Goal: Task Accomplishment & Management: Complete application form

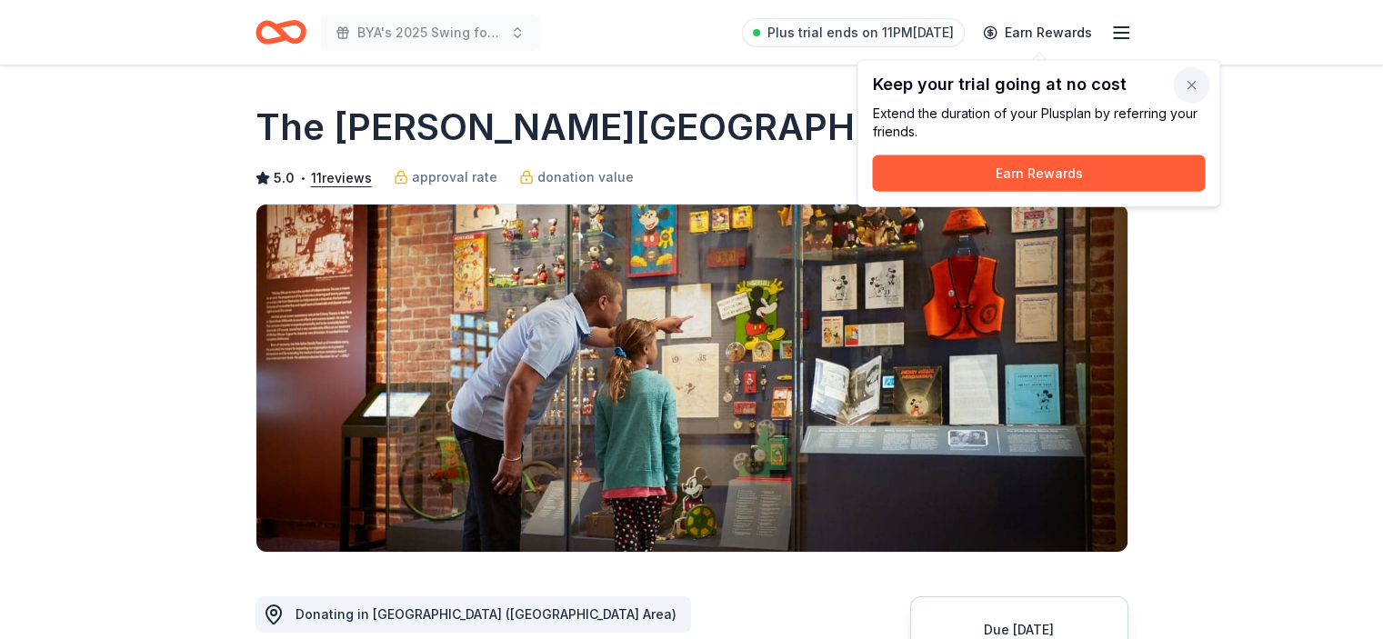
click at [1193, 83] on button "button" at bounding box center [1191, 85] width 36 height 36
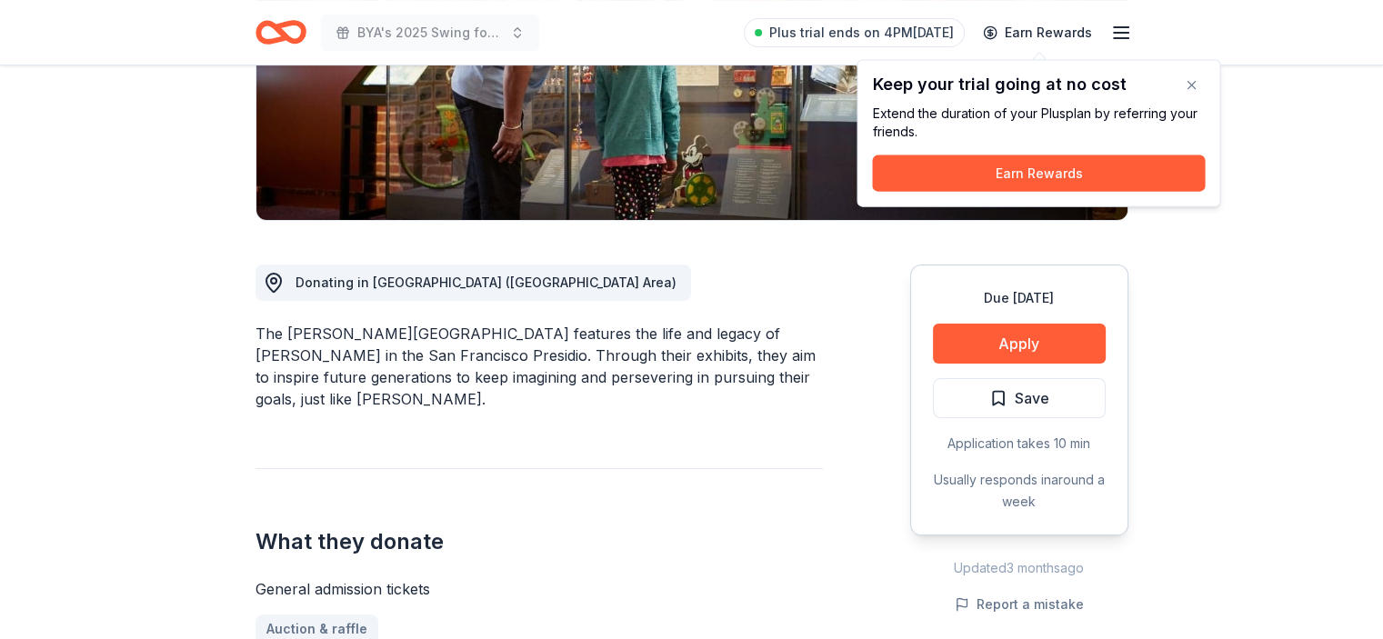
scroll to position [455, 0]
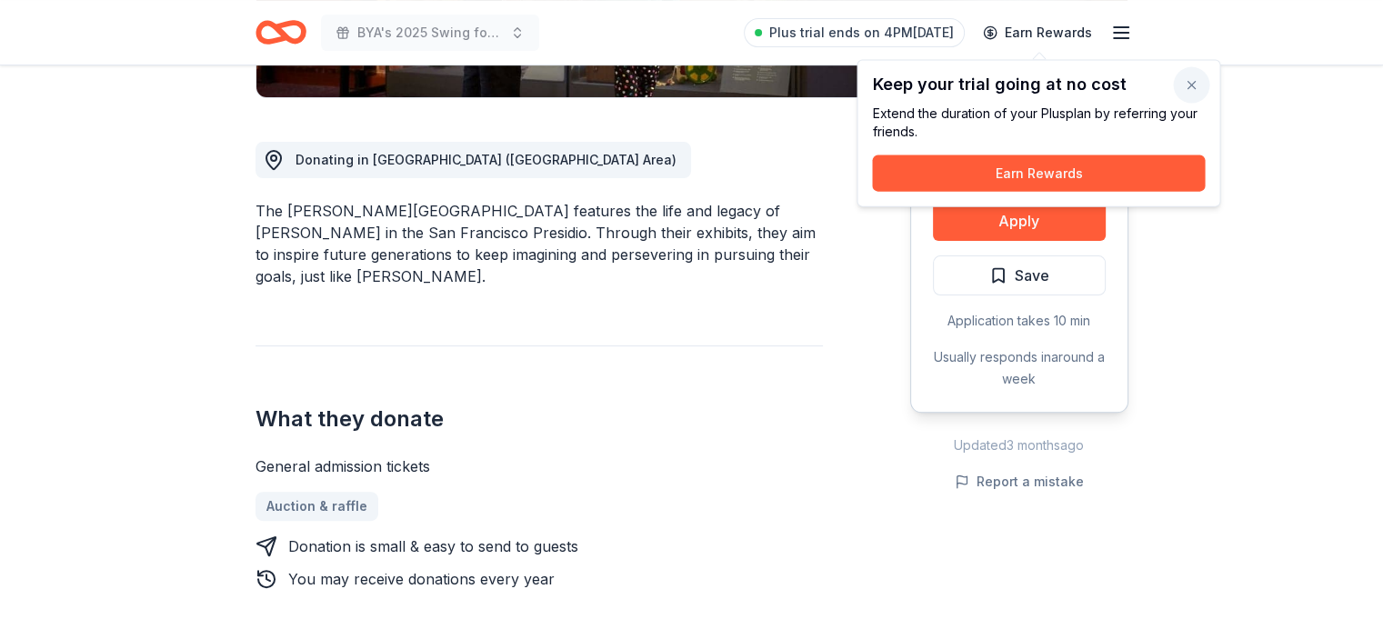
click at [1193, 79] on button "button" at bounding box center [1191, 85] width 36 height 36
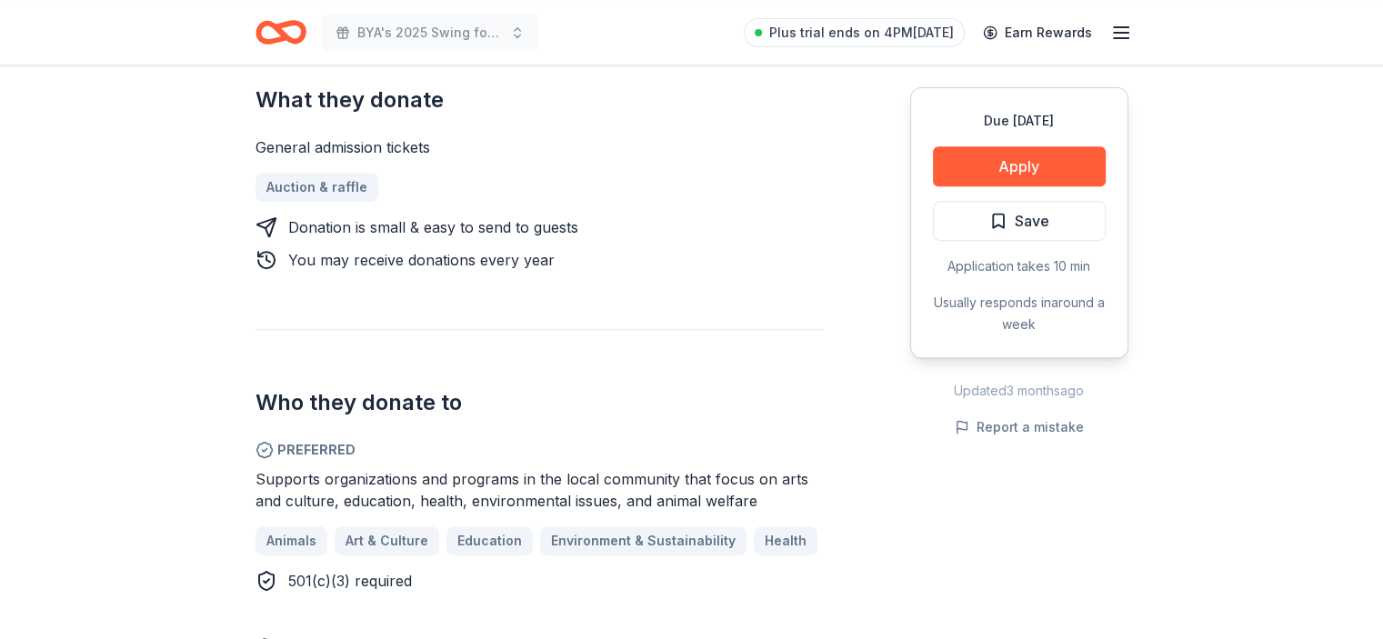
scroll to position [819, 0]
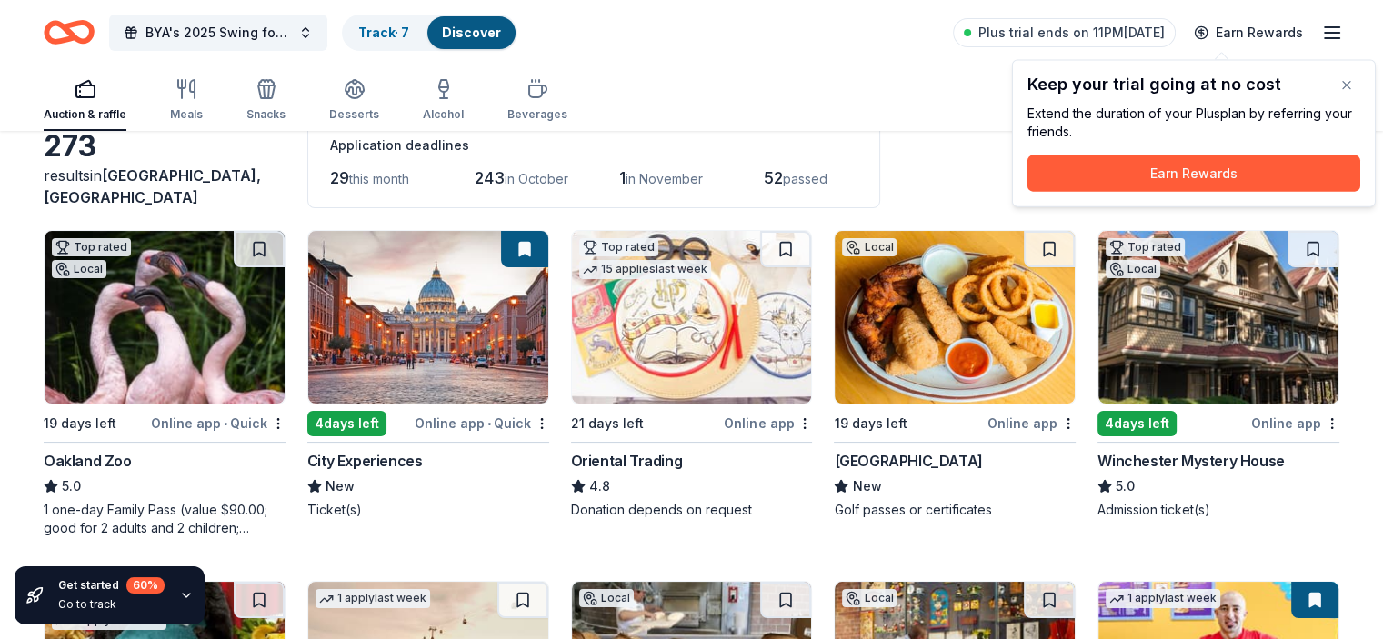
scroll to position [182, 0]
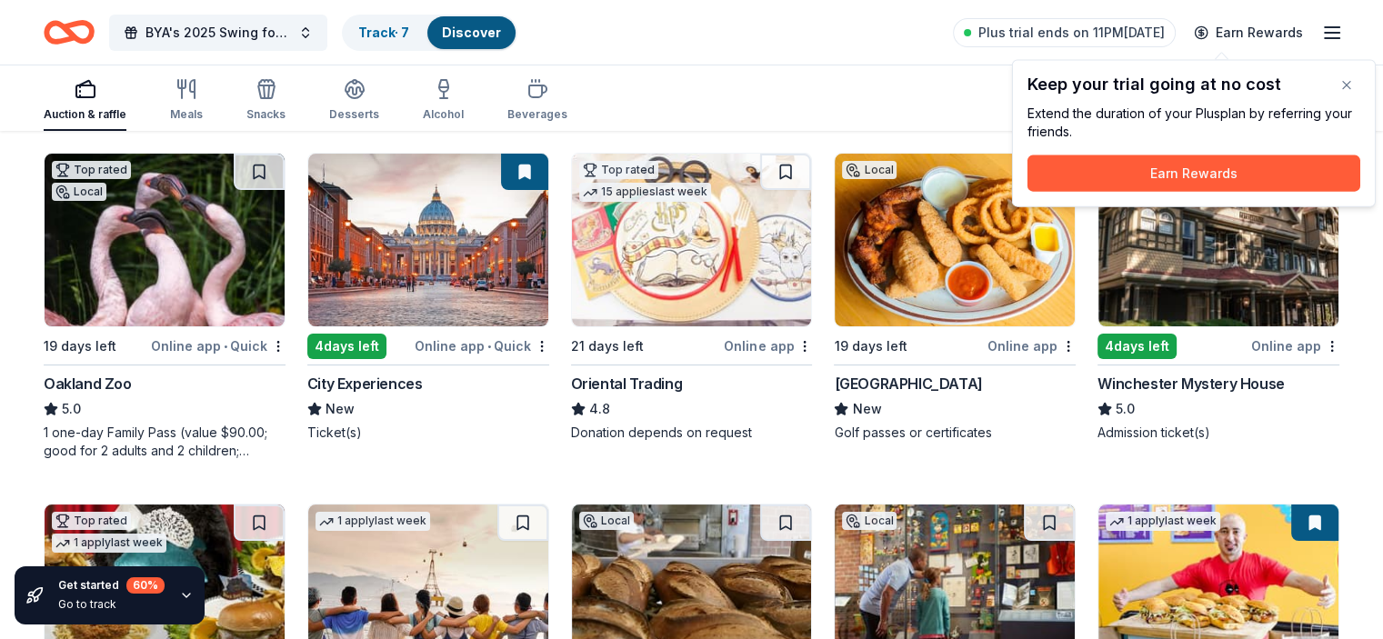
click at [365, 369] on div "4 days left Online app • Quick City Experiences New Ticket(s)" at bounding box center [428, 297] width 242 height 289
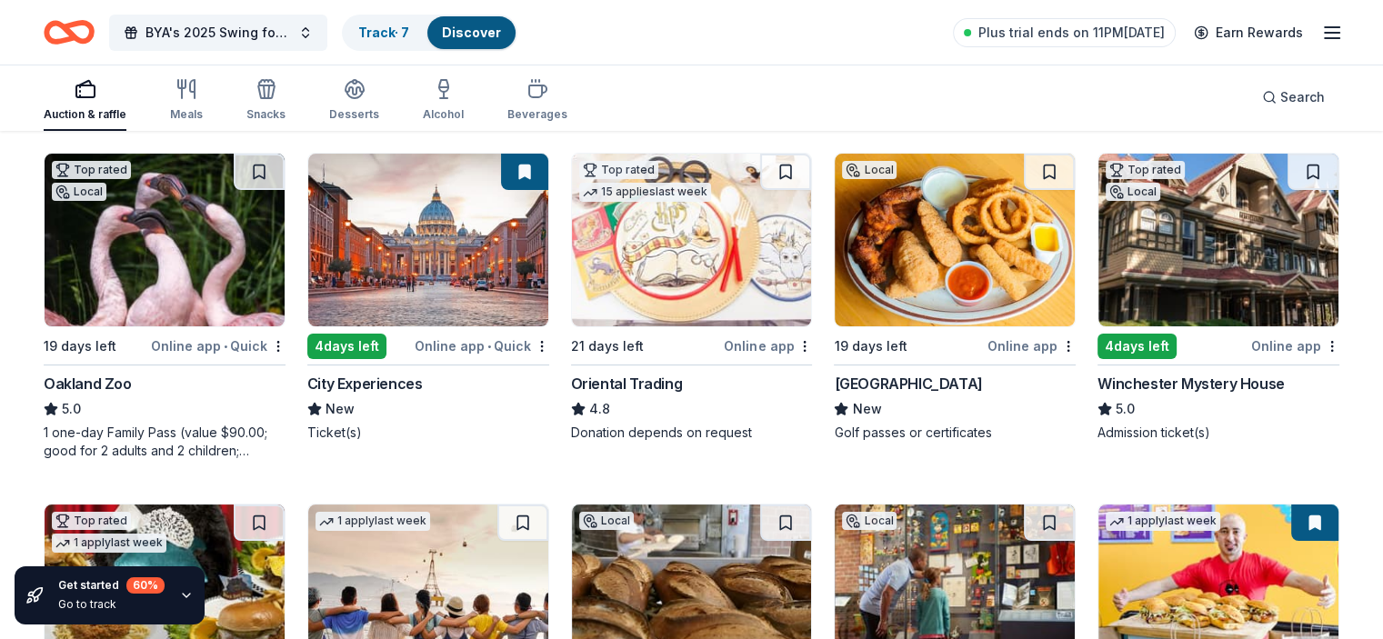
click at [939, 262] on img at bounding box center [955, 240] width 240 height 173
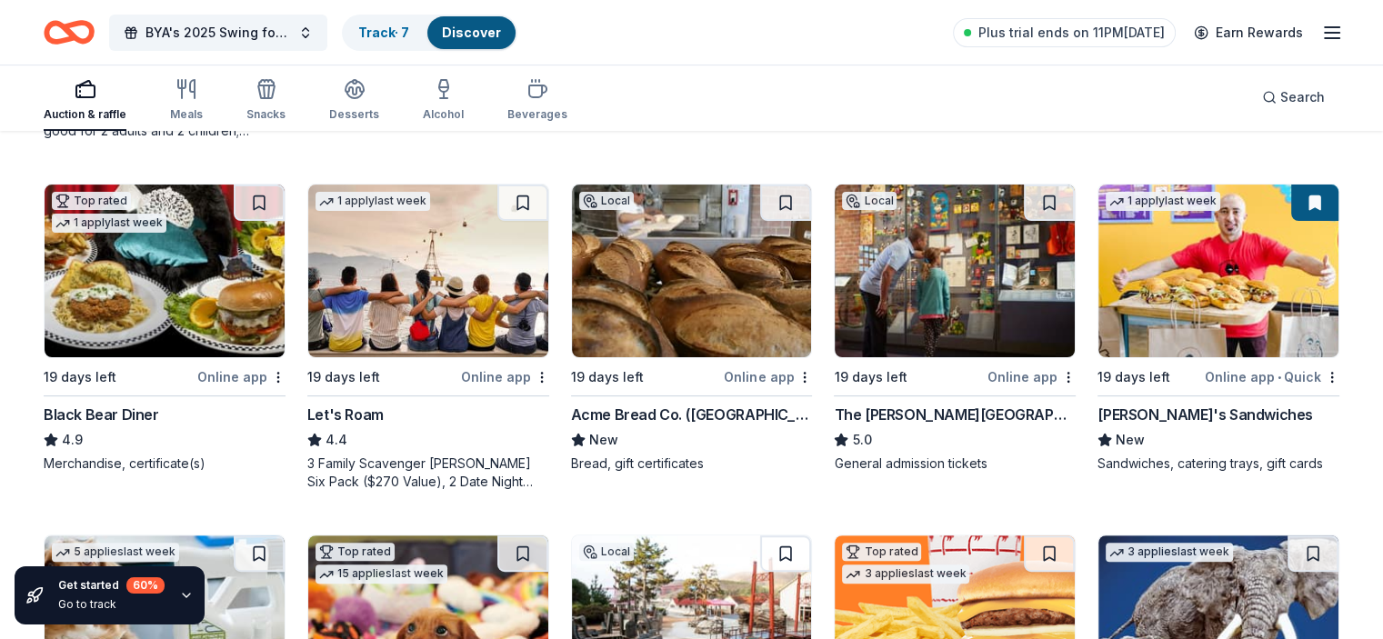
scroll to position [546, 0]
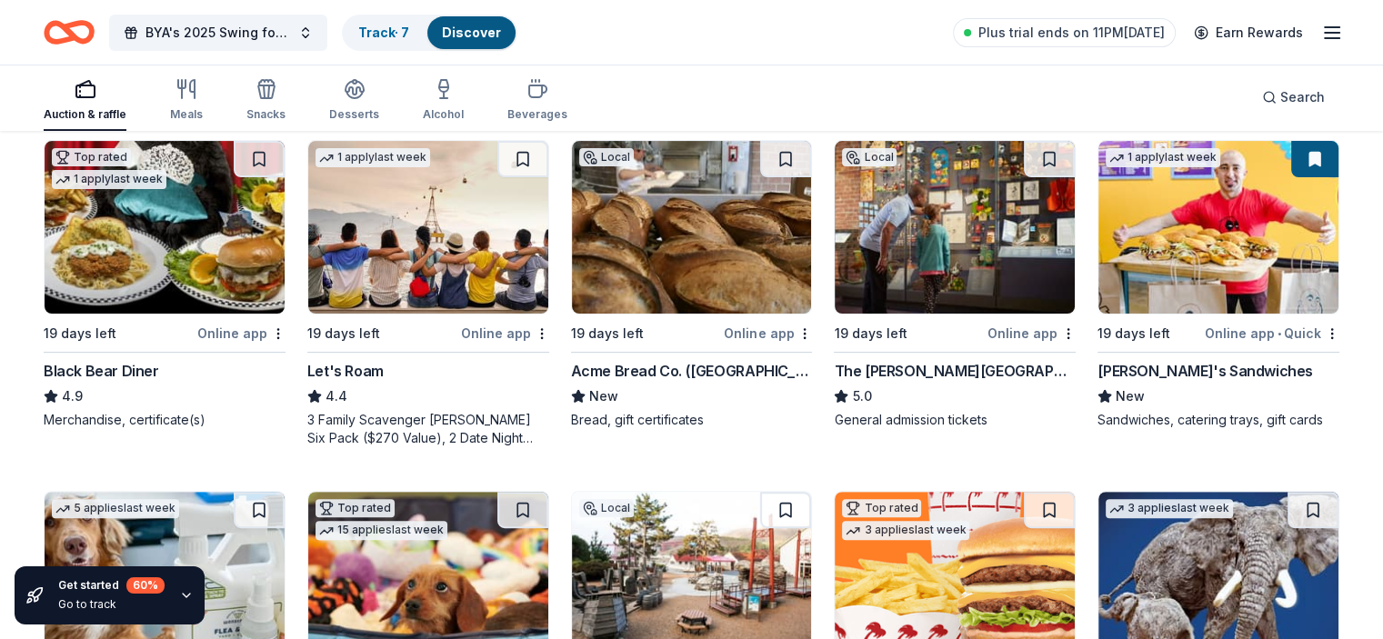
click at [142, 370] on div "Black Bear Diner" at bounding box center [102, 371] width 116 height 22
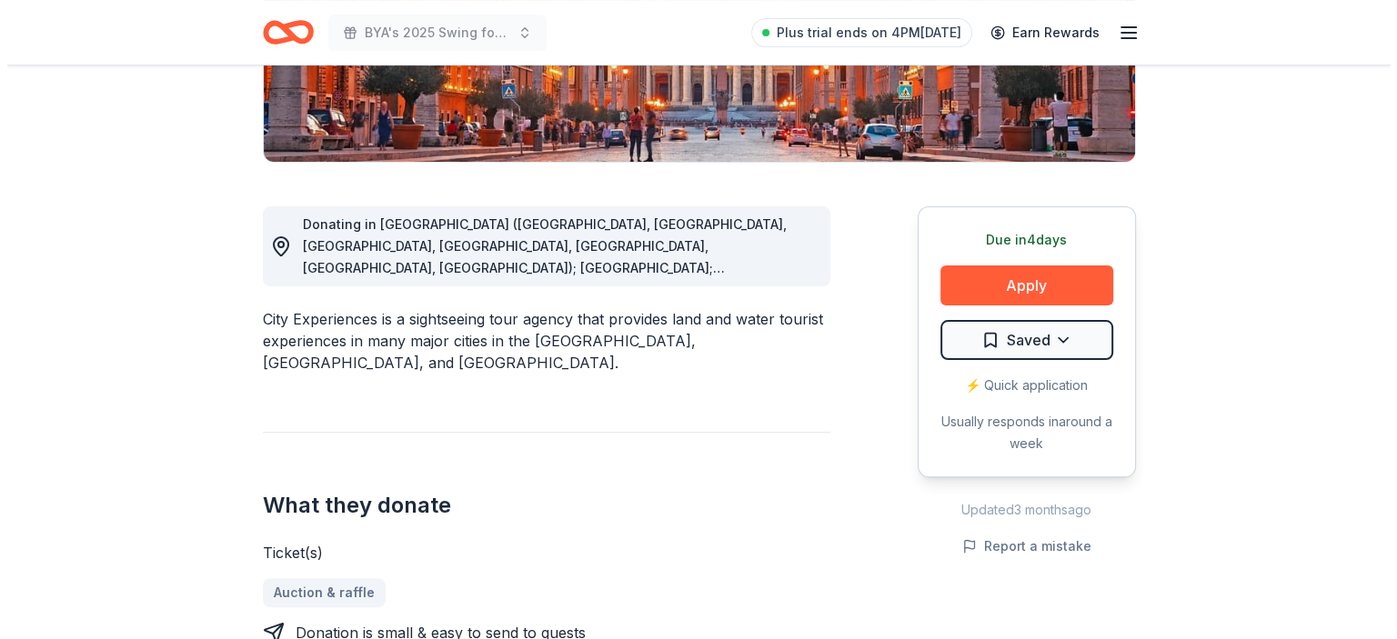
scroll to position [546, 0]
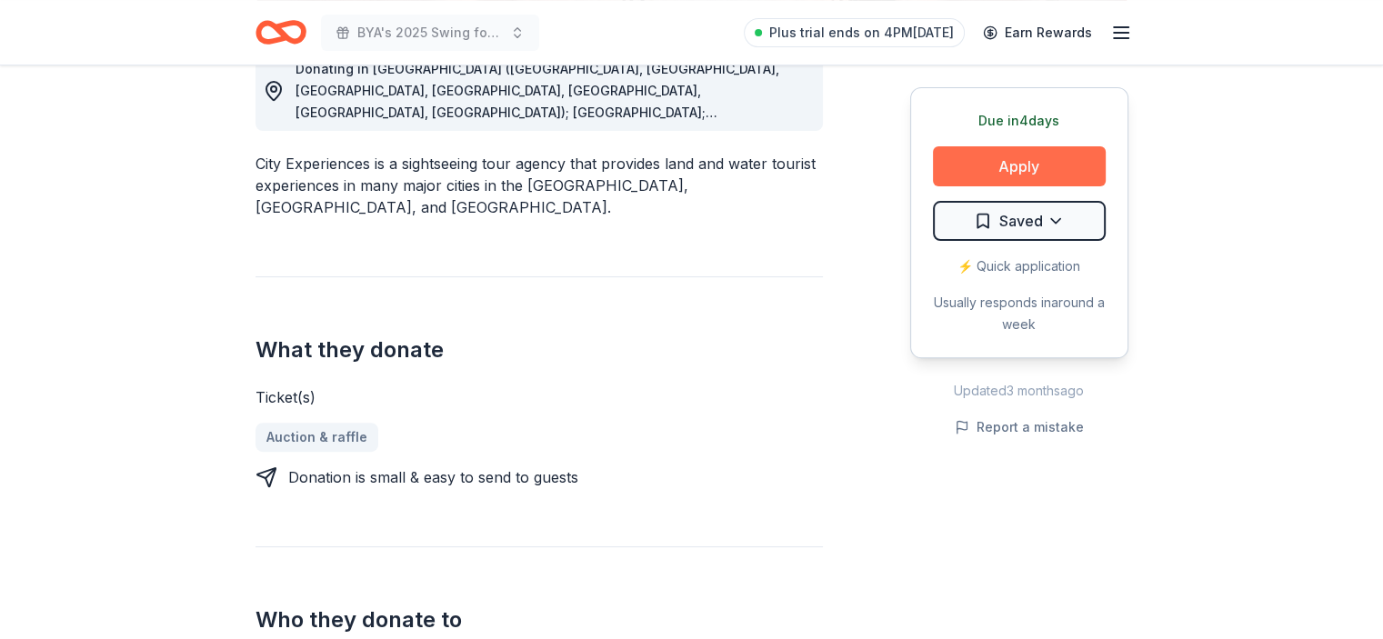
click at [986, 158] on button "Apply" at bounding box center [1019, 166] width 173 height 40
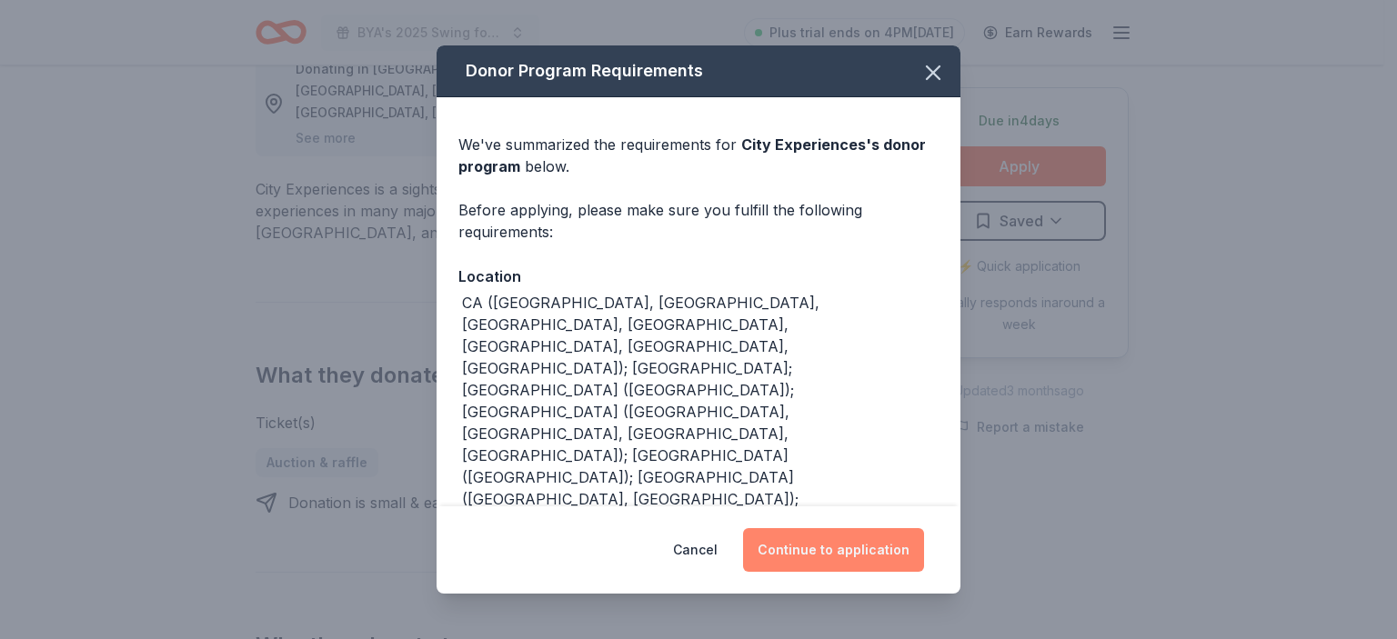
click at [800, 551] on button "Continue to application" at bounding box center [833, 550] width 181 height 44
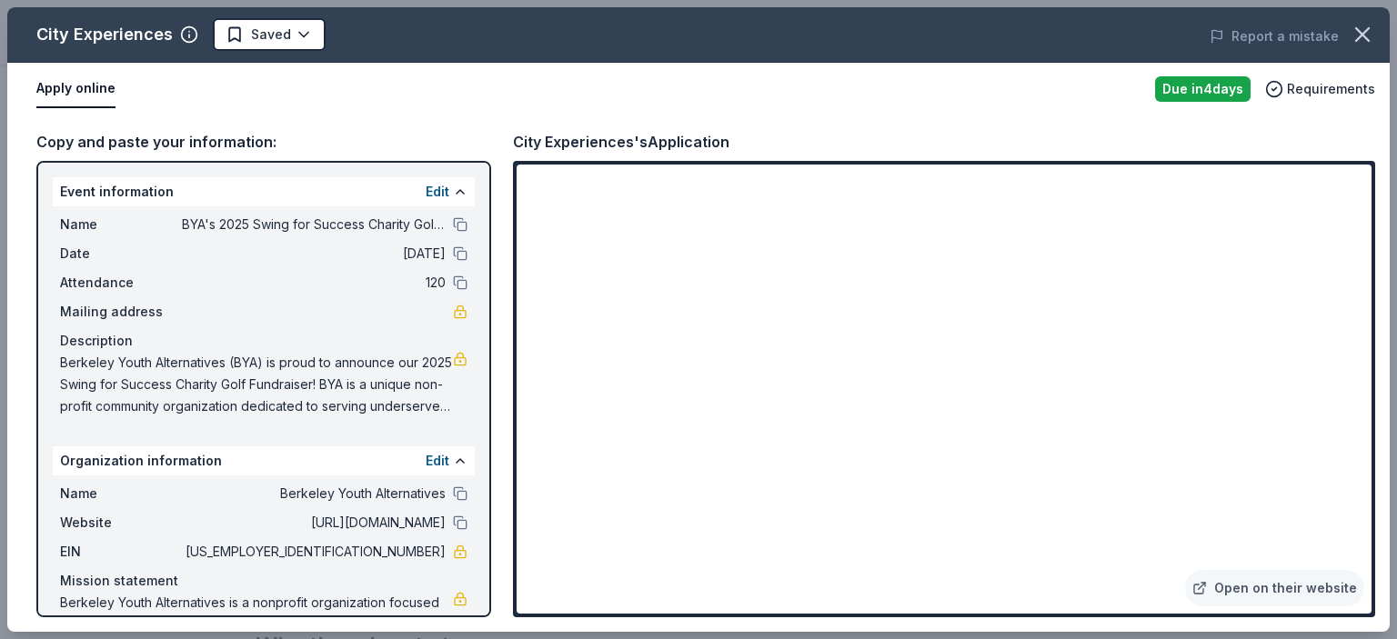
click at [707, 122] on div "Copy and paste your information: Event information Edit Name BYA's 2025 Swing f…" at bounding box center [698, 374] width 1383 height 517
click at [1270, 588] on link "Open on their website" at bounding box center [1274, 588] width 179 height 36
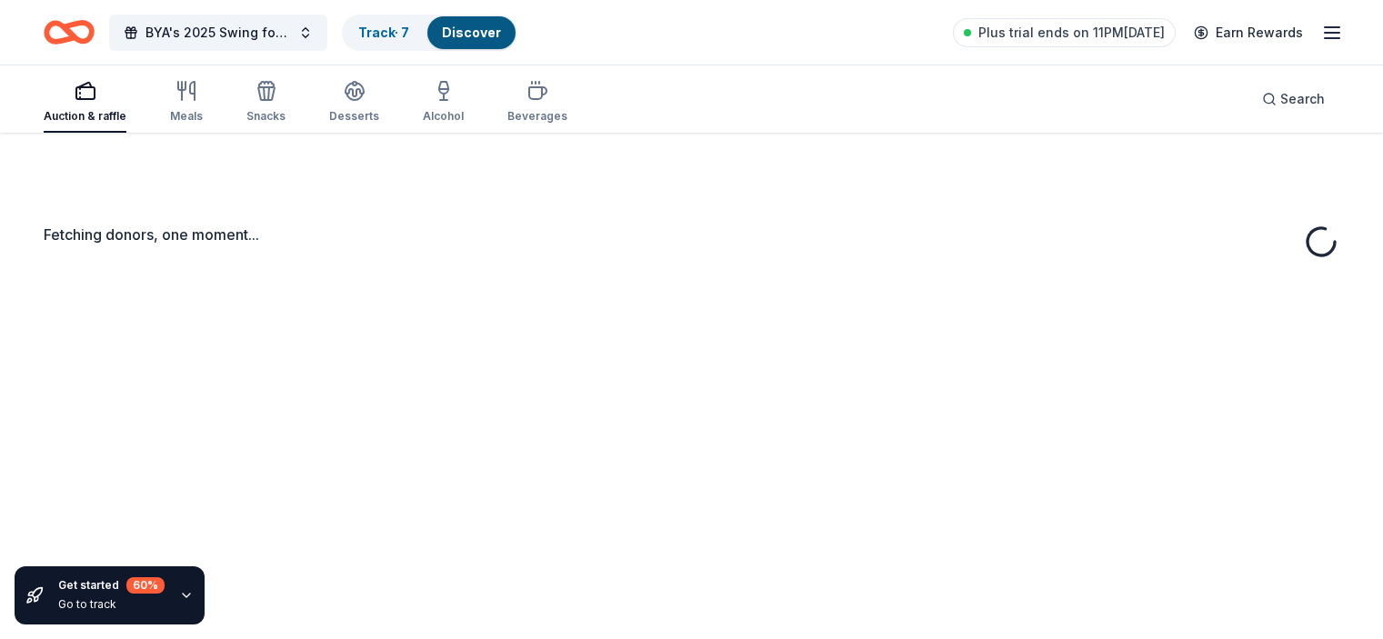
scroll to position [132, 0]
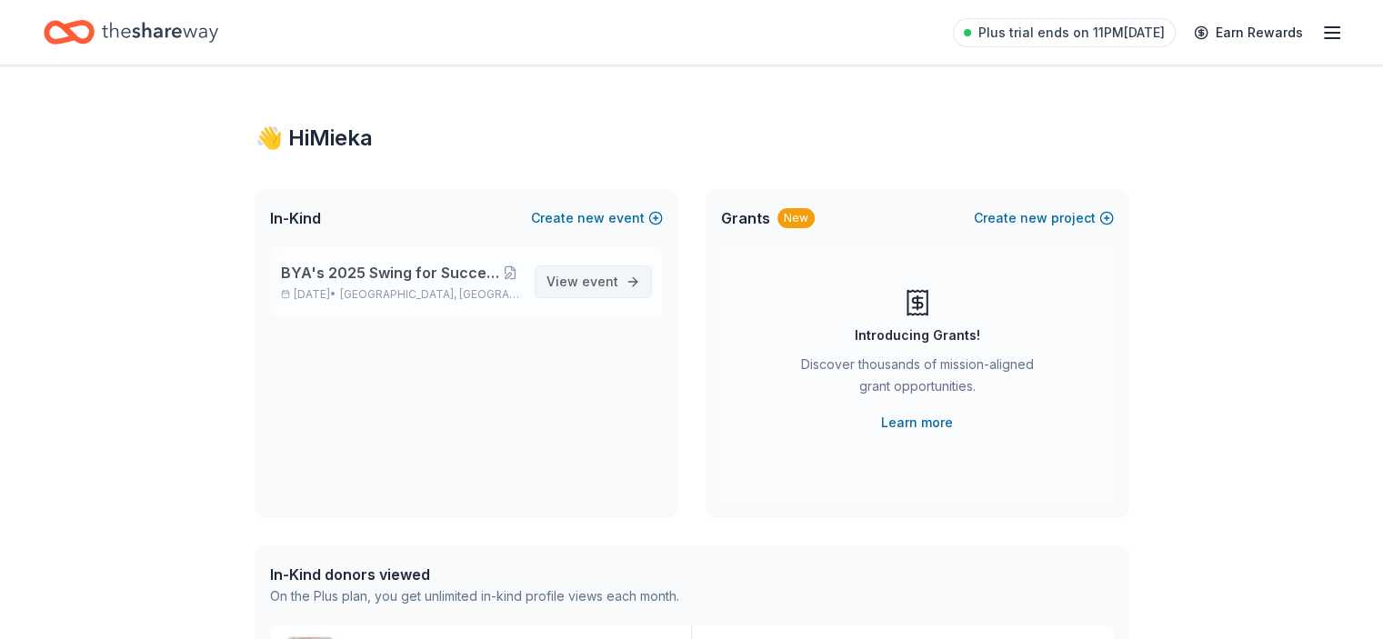
click at [589, 278] on span "event" at bounding box center [600, 281] width 36 height 15
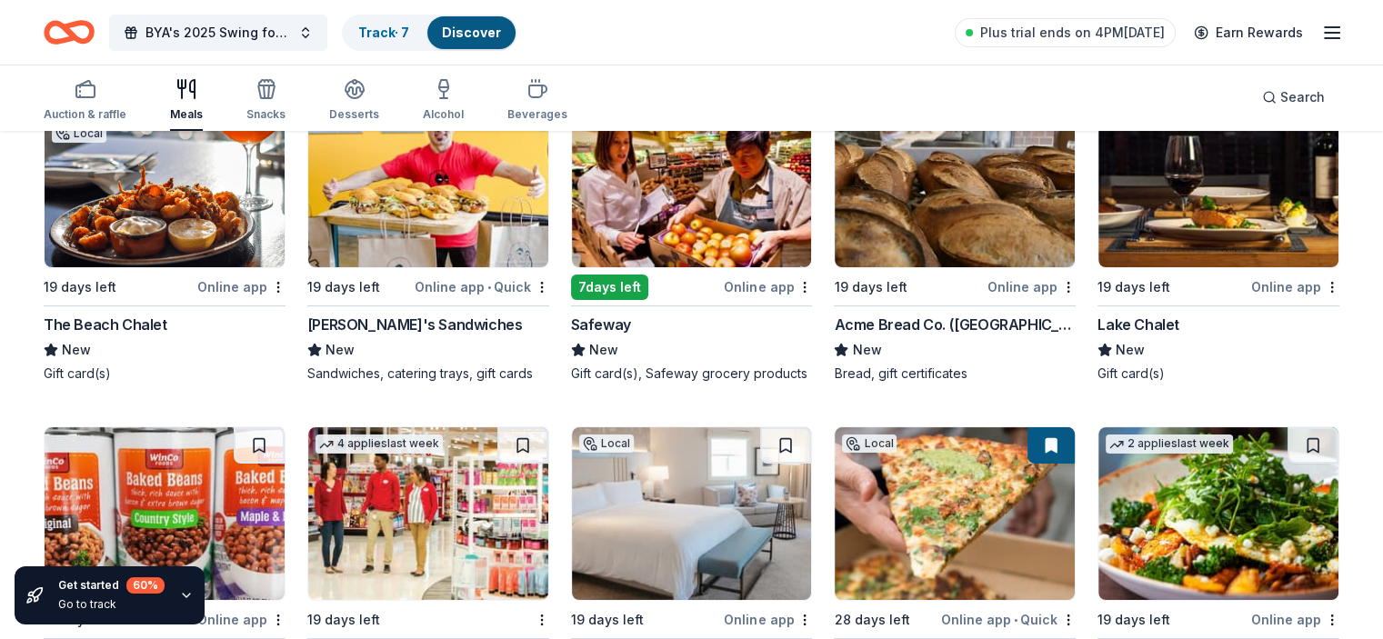
scroll to position [273, 0]
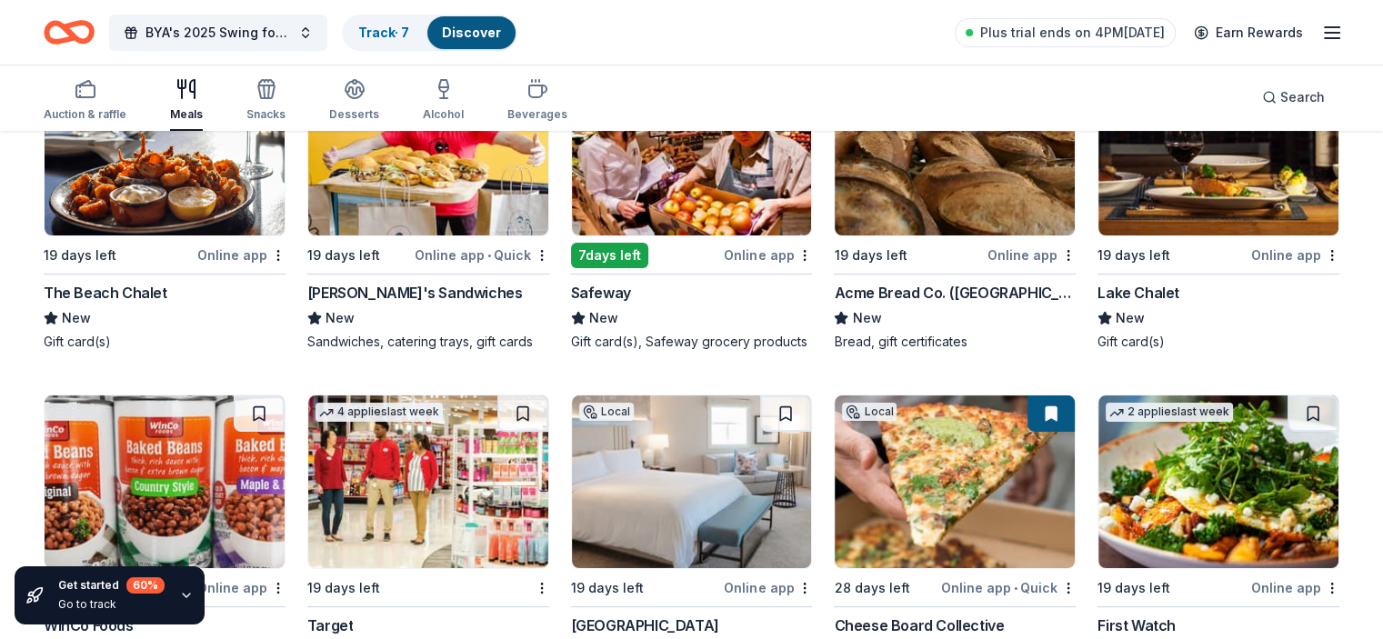
click at [625, 292] on div "Safeway" at bounding box center [601, 293] width 60 height 22
click at [912, 290] on div "Acme Bread Co. ([GEOGRAPHIC_DATA]/[GEOGRAPHIC_DATA])" at bounding box center [955, 293] width 242 height 22
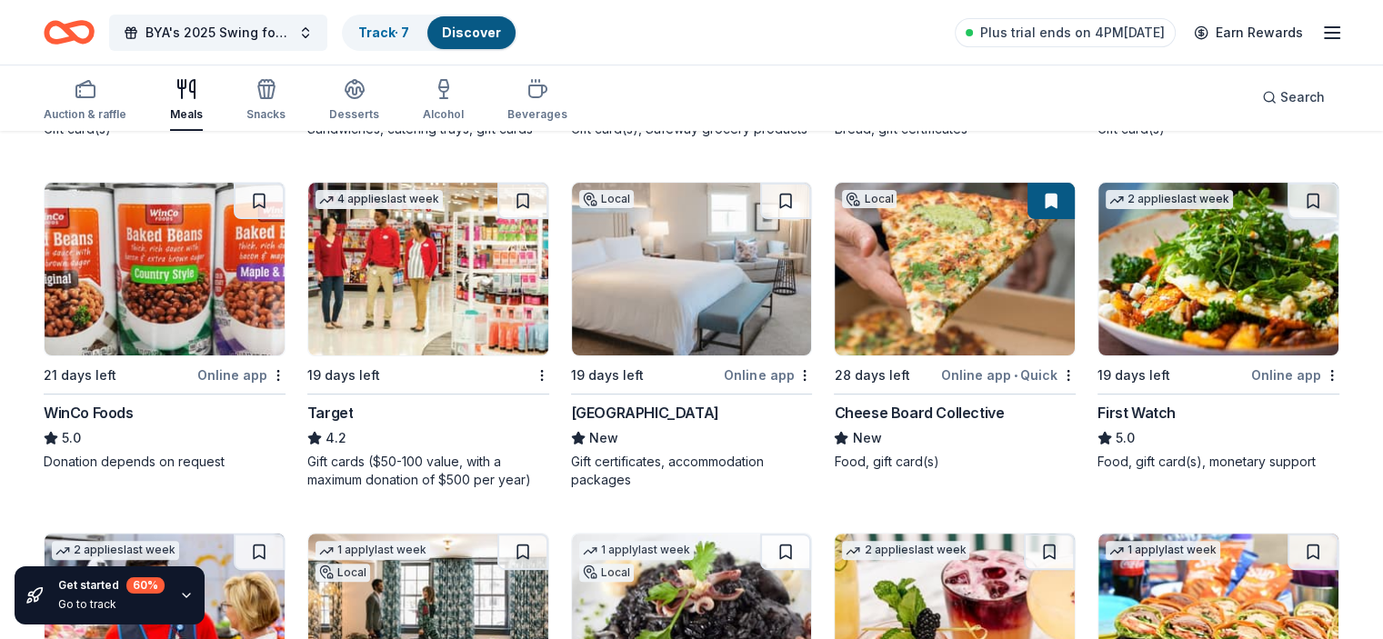
scroll to position [455, 0]
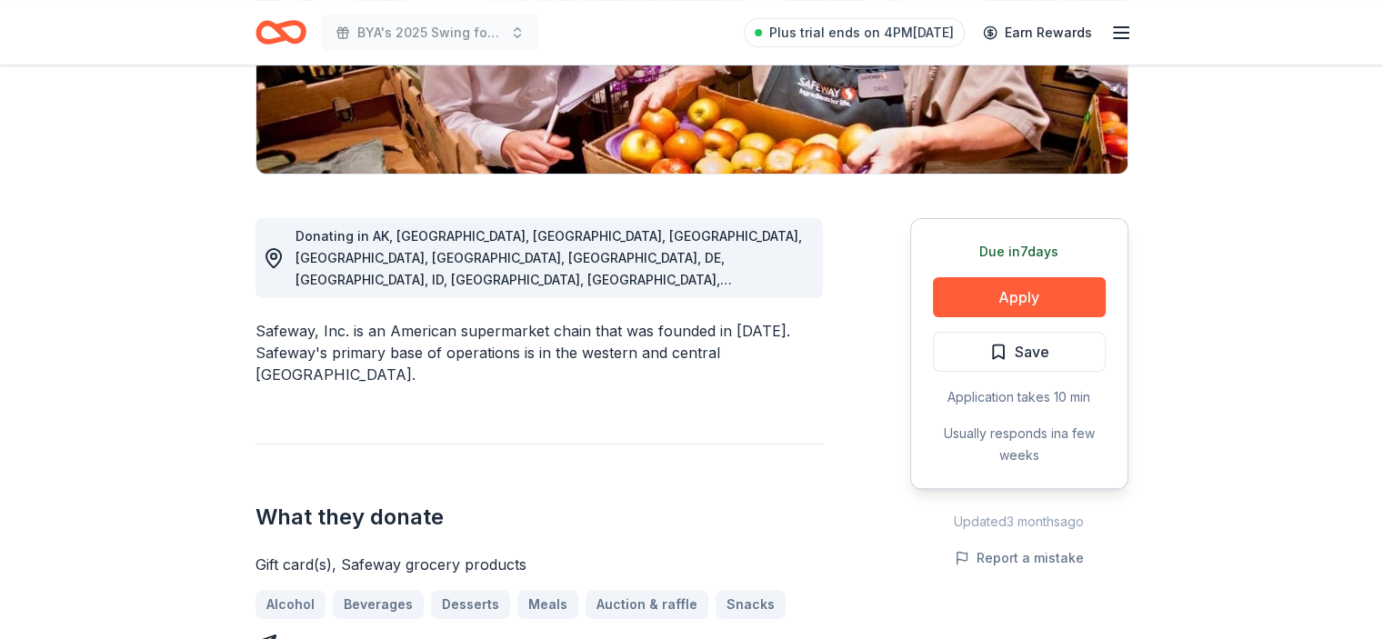
scroll to position [364, 0]
